Goal: Task Accomplishment & Management: Complete application form

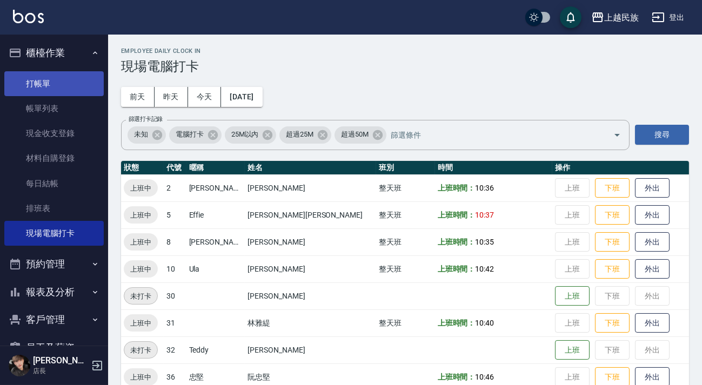
click at [66, 75] on link "打帳單" at bounding box center [53, 83] width 99 height 25
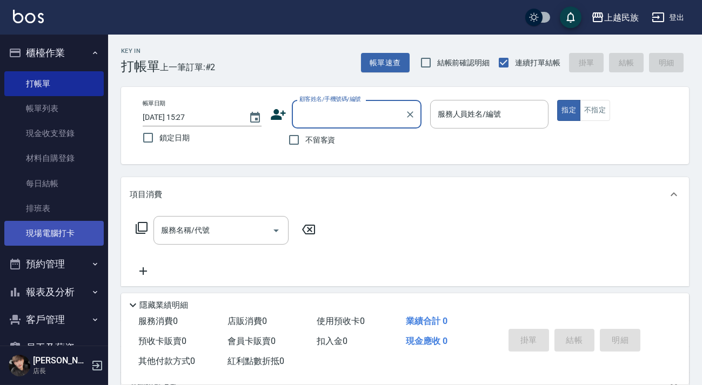
click at [79, 228] on link "現場電腦打卡" at bounding box center [53, 233] width 99 height 25
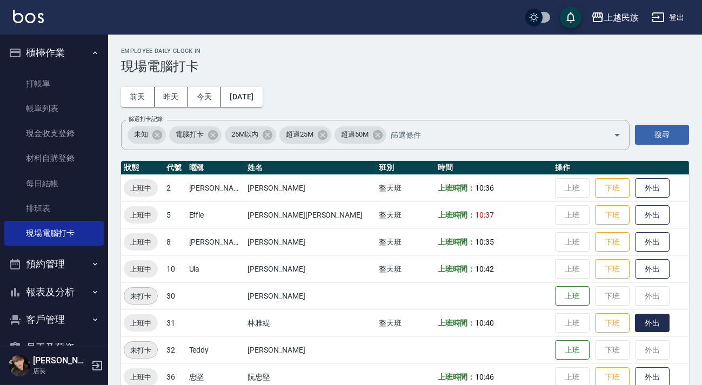
click at [635, 324] on button "外出" at bounding box center [652, 323] width 35 height 19
click at [635, 330] on button "歸來" at bounding box center [652, 323] width 35 height 19
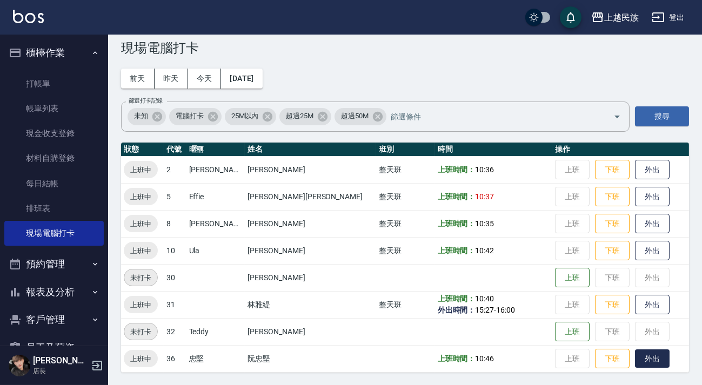
click at [635, 359] on button "外出" at bounding box center [652, 359] width 35 height 19
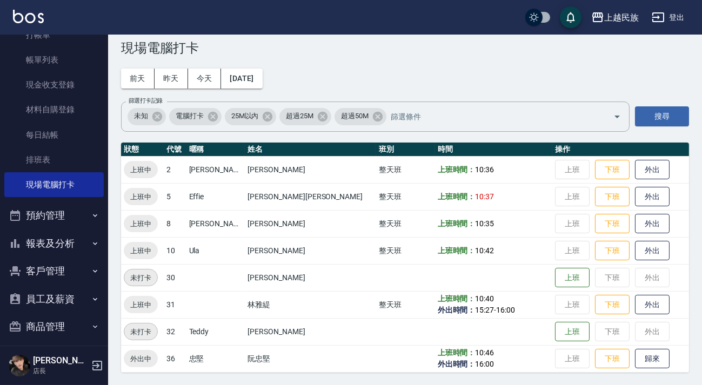
click at [59, 263] on button "客戶管理" at bounding box center [53, 271] width 99 height 28
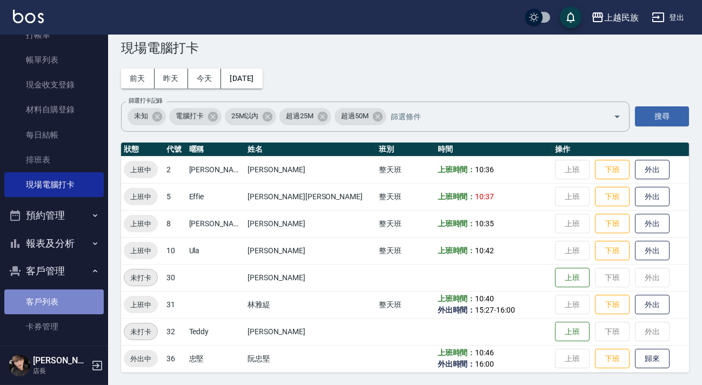
click at [59, 303] on link "客戶列表" at bounding box center [53, 302] width 99 height 25
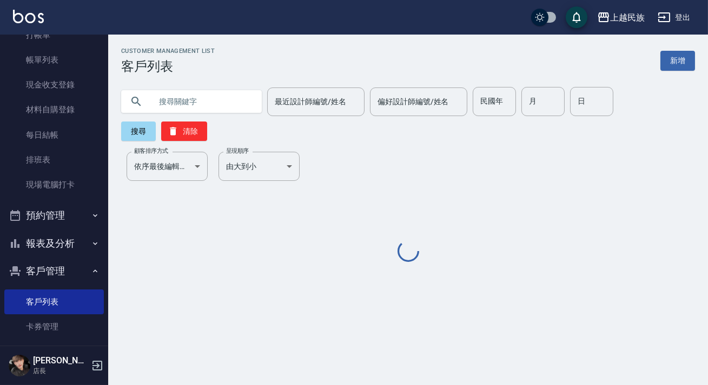
click at [209, 102] on input "text" at bounding box center [202, 101] width 102 height 29
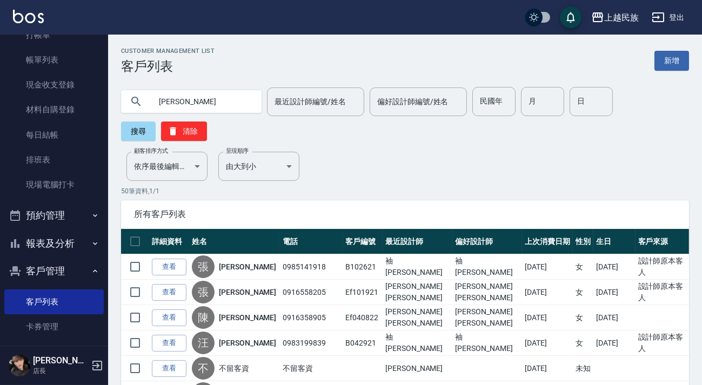
type input "[PERSON_NAME]"
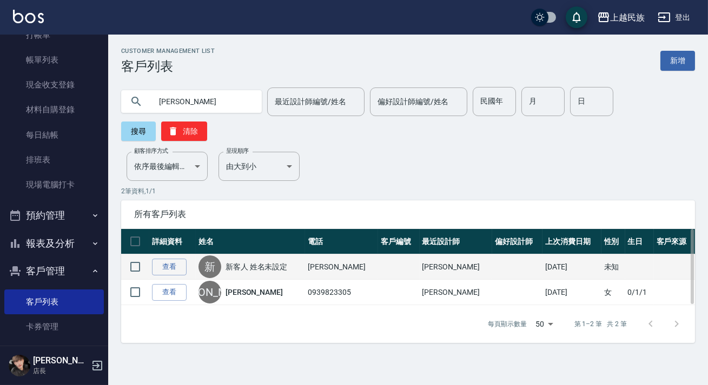
click at [158, 258] on td "查看" at bounding box center [172, 267] width 46 height 25
click at [166, 270] on link "查看" at bounding box center [169, 267] width 35 height 17
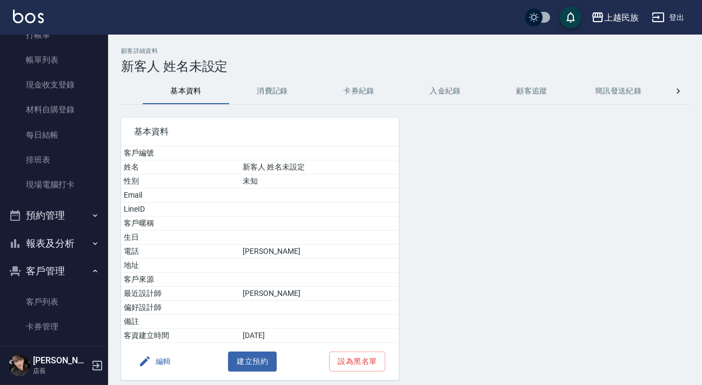
click at [272, 89] on button "消費記錄" at bounding box center [272, 91] width 86 height 26
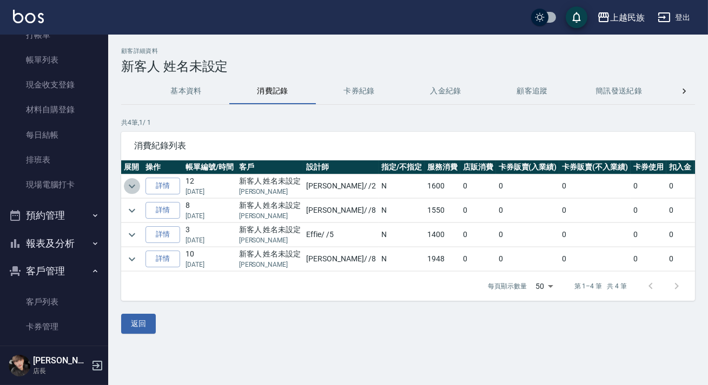
click at [132, 189] on icon "expand row" at bounding box center [131, 186] width 13 height 13
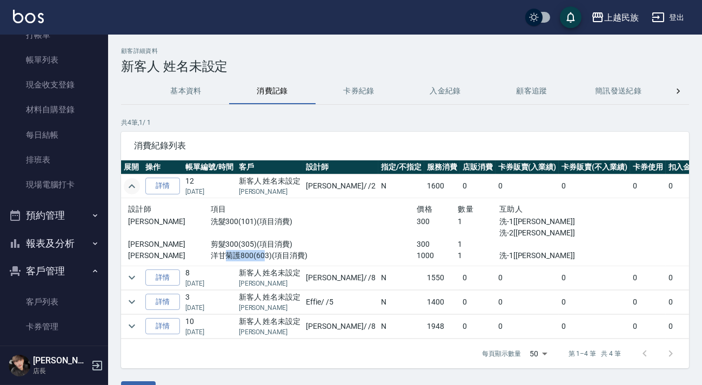
drag, startPoint x: 217, startPoint y: 254, endPoint x: 255, endPoint y: 255, distance: 37.3
click at [255, 255] on p "洋甘菊護800(603)(項目消費)" at bounding box center [314, 255] width 206 height 11
drag, startPoint x: 395, startPoint y: 253, endPoint x: 422, endPoint y: 253, distance: 27.6
click at [422, 253] on p "1000" at bounding box center [437, 255] width 41 height 11
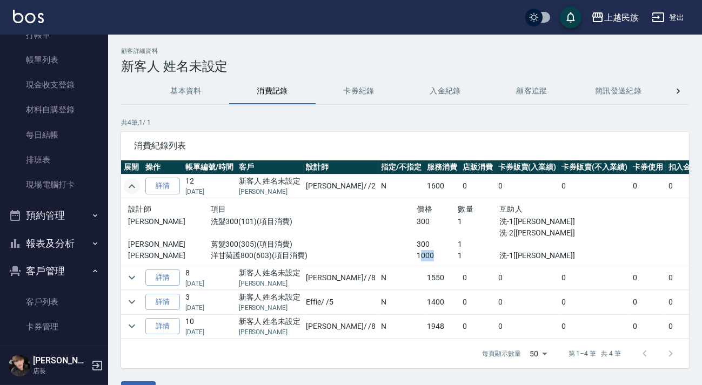
click at [422, 253] on p "1000" at bounding box center [437, 255] width 41 height 11
drag, startPoint x: 205, startPoint y: 252, endPoint x: 253, endPoint y: 253, distance: 48.1
click at [253, 253] on p "洋甘菊護800(603)(項目消費)" at bounding box center [314, 255] width 206 height 11
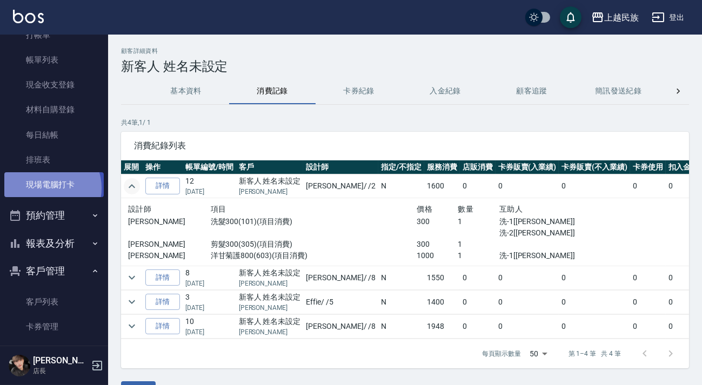
click at [48, 188] on link "現場電腦打卡" at bounding box center [53, 184] width 99 height 25
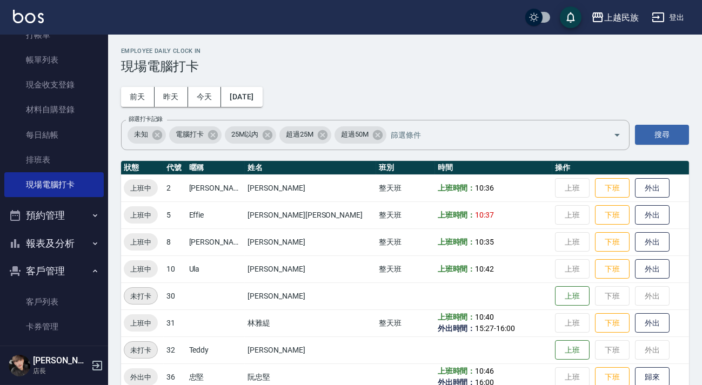
scroll to position [18, 0]
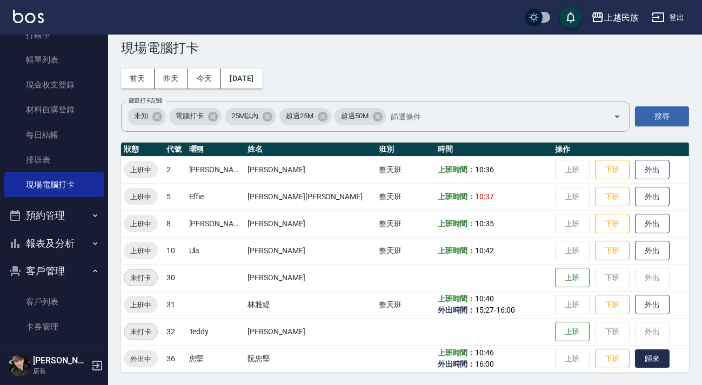
click at [635, 361] on button "歸來" at bounding box center [652, 359] width 35 height 19
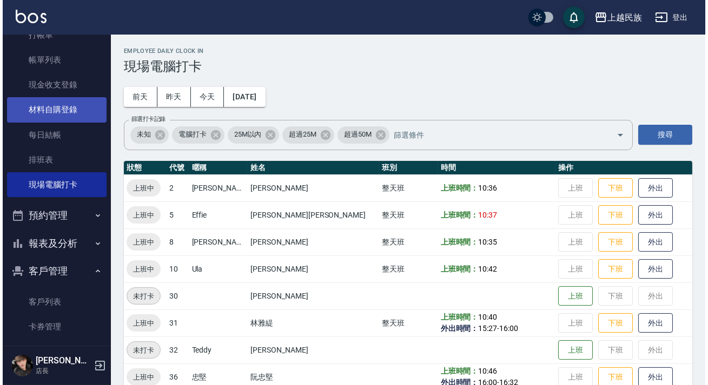
scroll to position [0, 0]
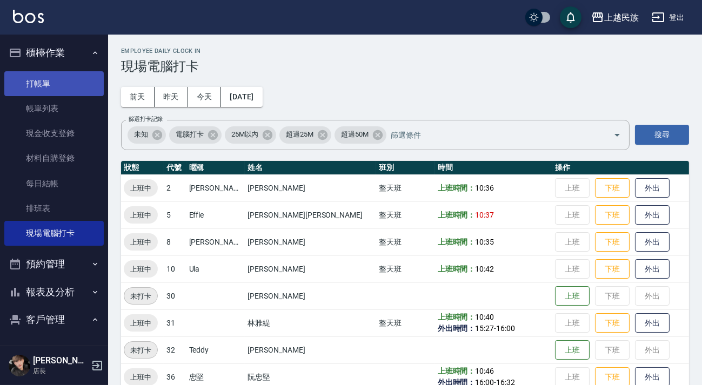
click at [50, 90] on link "打帳單" at bounding box center [53, 83] width 99 height 25
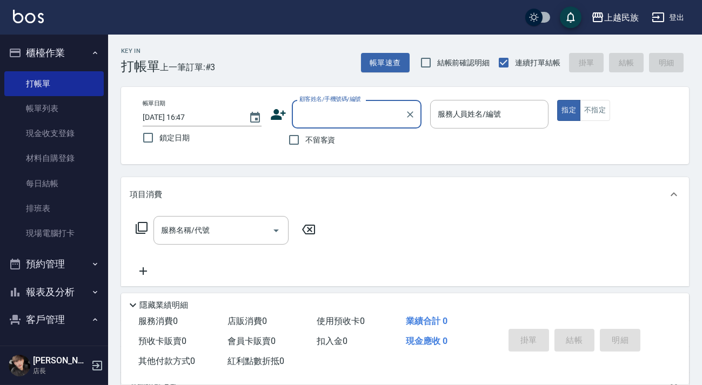
click at [346, 112] on input "顧客姓名/手機號碼/編號" at bounding box center [349, 114] width 104 height 19
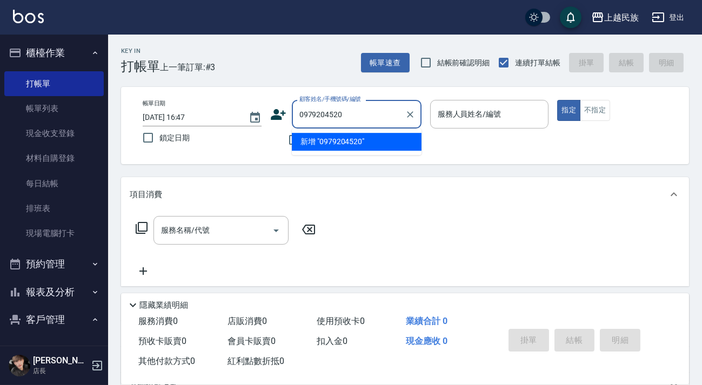
click at [375, 140] on li "新增 "0979204520"" at bounding box center [357, 142] width 130 height 18
type input "0979204520"
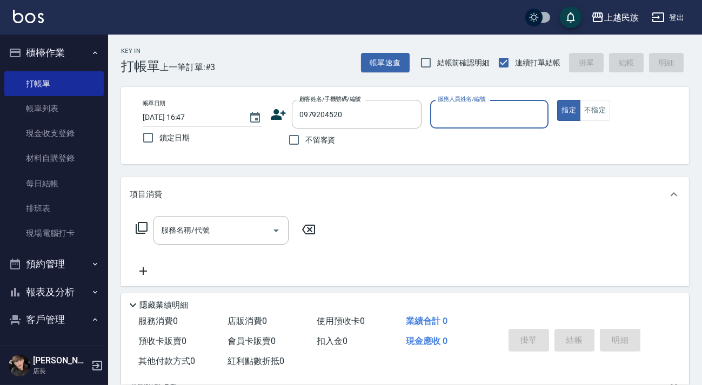
click at [276, 114] on icon at bounding box center [278, 114] width 16 height 16
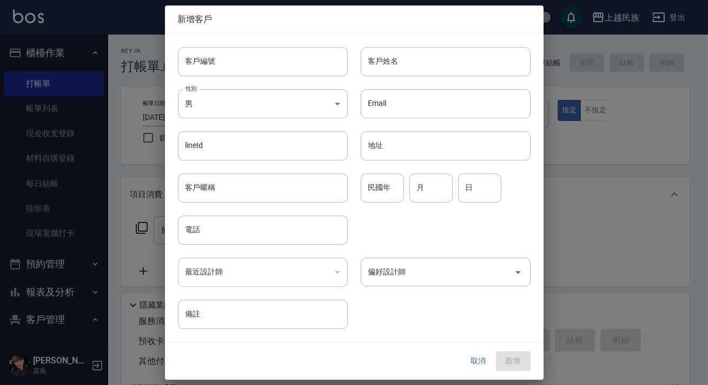
type input "0979204520"
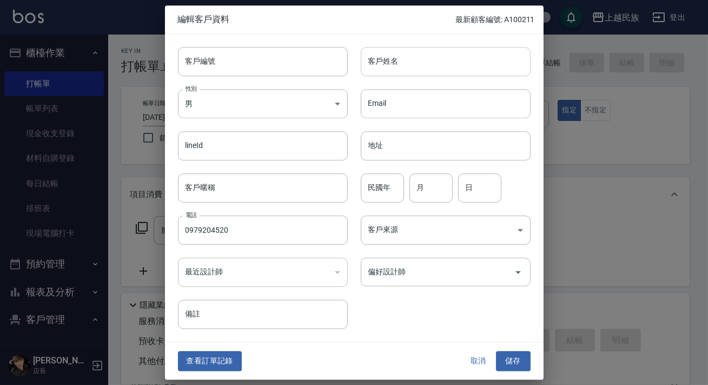
click at [444, 74] on input "客戶姓名" at bounding box center [446, 61] width 170 height 29
type input "[PERSON_NAME]"
click at [272, 103] on body "上越民族 登出 櫃檯作業 打帳單 帳單列表 現金收支登錄 材料自購登錄 每日結帳 排班表 現場電腦打卡 預約管理 預約管理 單日預約紀錄 單週預約紀錄 報表及…" at bounding box center [354, 263] width 708 height 526
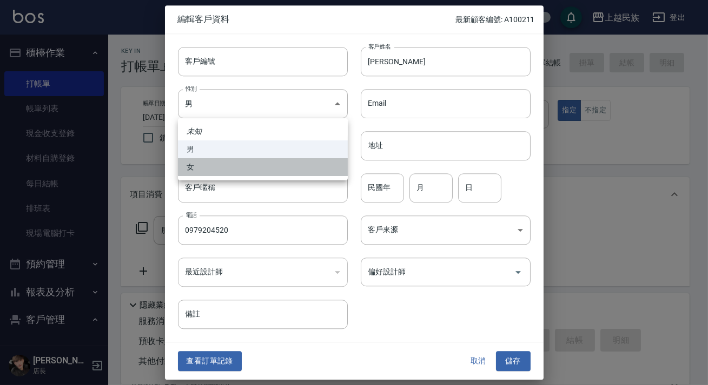
click at [250, 168] on li "女" at bounding box center [263, 167] width 170 height 18
type input "[DEMOGRAPHIC_DATA]"
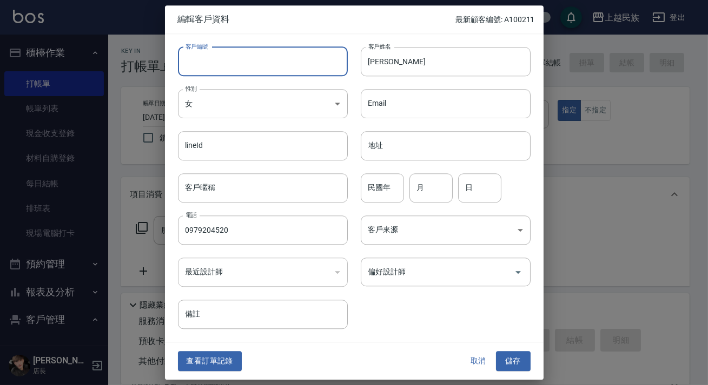
click at [266, 59] on input "客戶編號" at bounding box center [263, 61] width 170 height 29
type input "U051921"
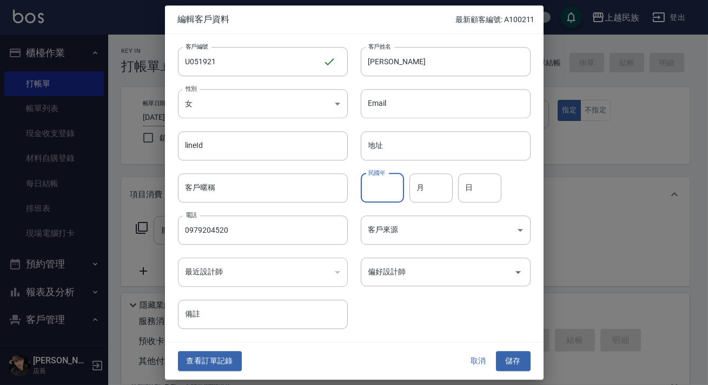
click at [395, 185] on input "民國年" at bounding box center [382, 188] width 43 height 29
type input "55"
type input "5"
type input "19"
click at [455, 229] on body "上越民族 登出 櫃檯作業 打帳單 帳單列表 現金收支登錄 材料自購登錄 每日結帳 排班表 現場電腦打卡 預約管理 預約管理 單日預約紀錄 單週預約紀錄 報表及…" at bounding box center [354, 263] width 708 height 526
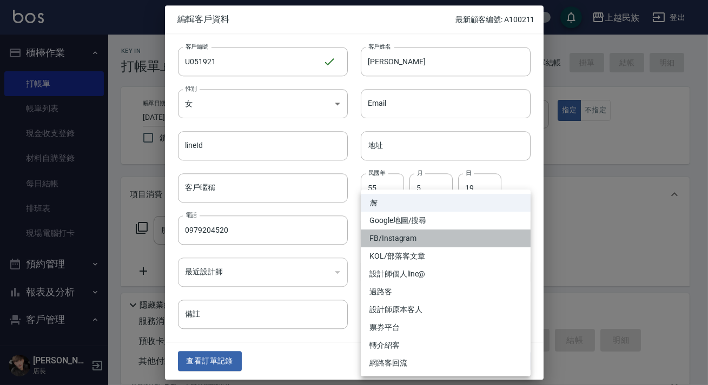
click at [445, 242] on li "FB/Instagram" at bounding box center [446, 239] width 170 height 18
type input "FB/Instagram"
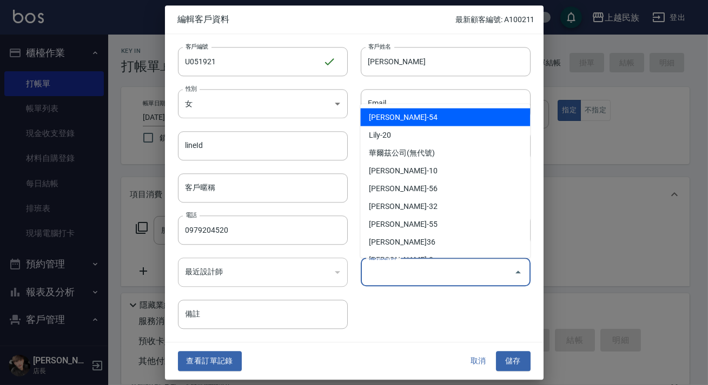
click at [463, 276] on input "偏好設計師" at bounding box center [437, 272] width 144 height 19
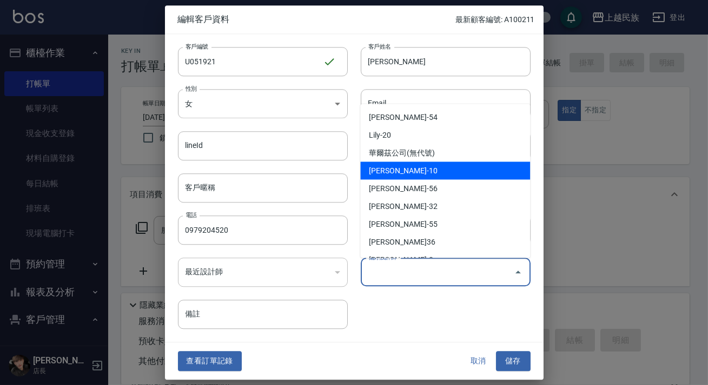
click at [416, 172] on li "[PERSON_NAME]-10" at bounding box center [445, 171] width 170 height 18
type input "[PERSON_NAME]"
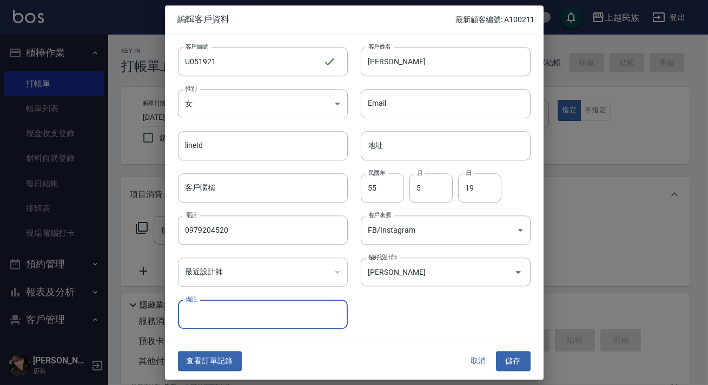
click at [518, 353] on button "儲存" at bounding box center [513, 362] width 35 height 20
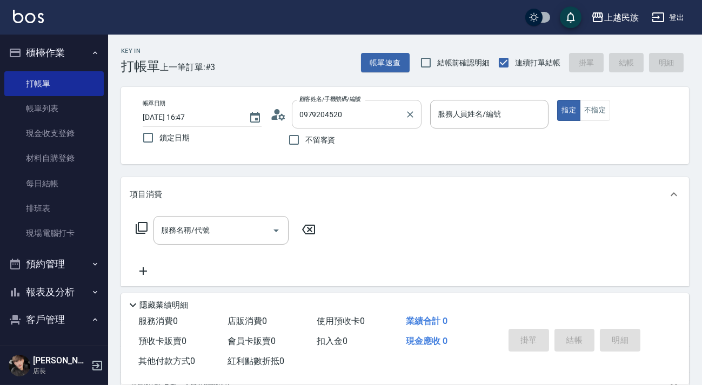
click at [399, 114] on input "0979204520" at bounding box center [349, 114] width 104 height 19
click at [405, 113] on icon "Clear" at bounding box center [410, 114] width 11 height 11
click at [373, 113] on input "顧客姓名/手機號碼/編號" at bounding box center [349, 114] width 104 height 19
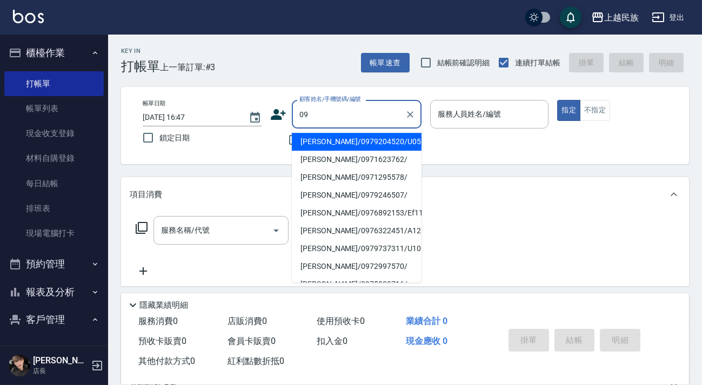
type input "0"
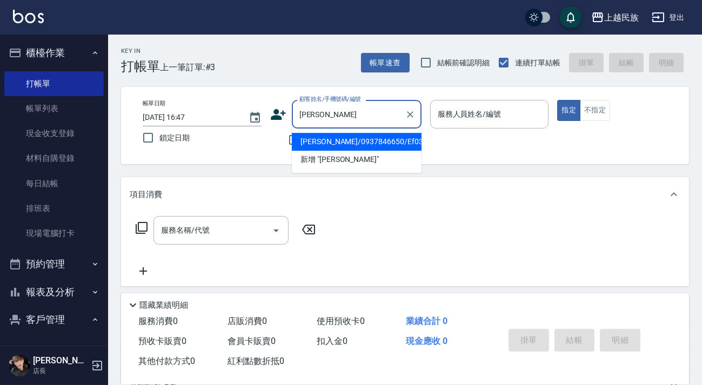
type input "[PERSON_NAME]"
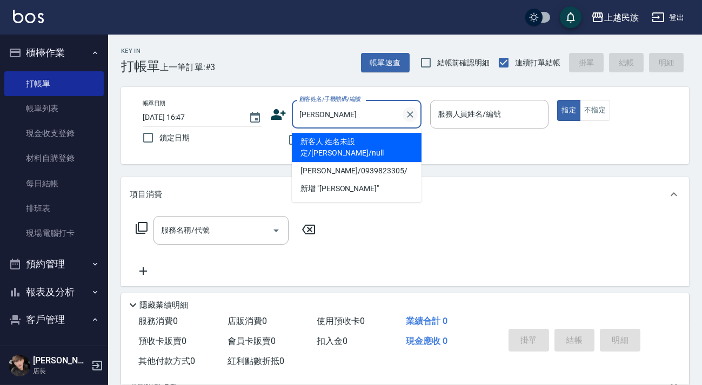
click at [407, 111] on icon "Clear" at bounding box center [410, 114] width 11 height 11
